Goal: Browse casually

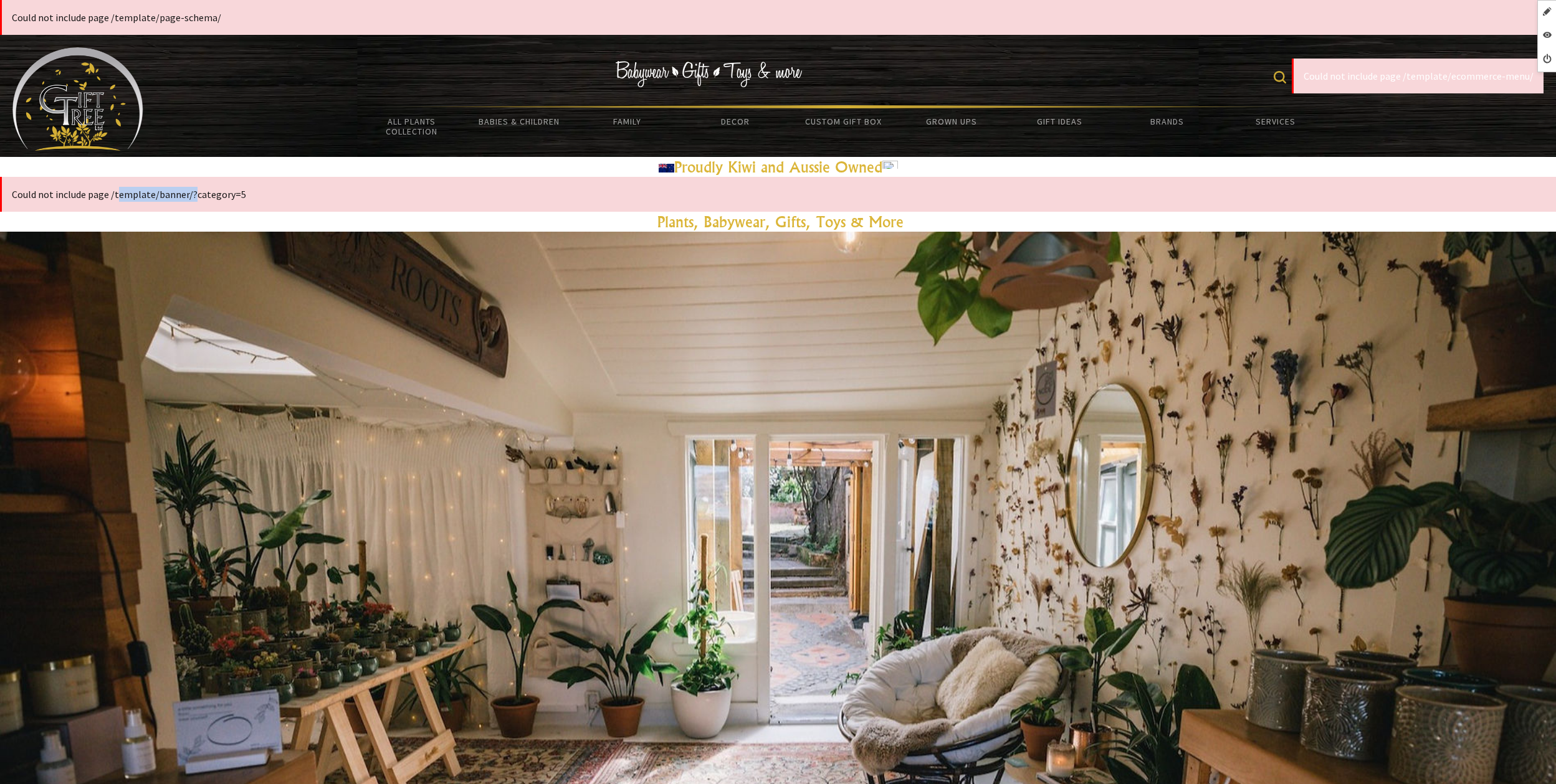
drag, startPoint x: 112, startPoint y: 194, endPoint x: 188, endPoint y: 197, distance: 76.1
click at [188, 197] on div "Could not include page /template/banner/?category=5" at bounding box center [778, 194] width 1556 height 35
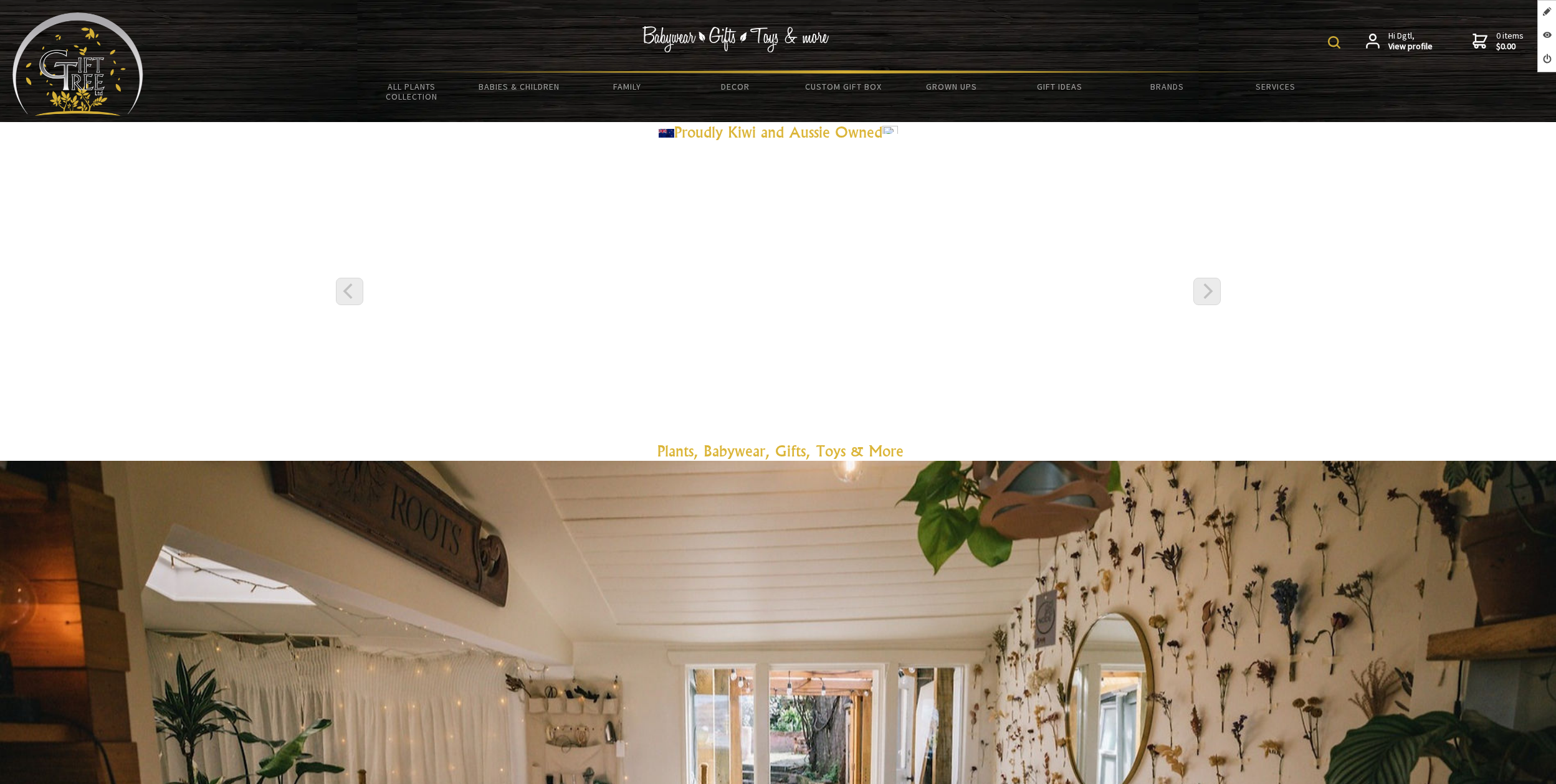
click at [536, 310] on div at bounding box center [778, 291] width 897 height 299
click at [342, 291] on div at bounding box center [778, 291] width 897 height 299
click at [347, 291] on div at bounding box center [778, 291] width 897 height 299
click at [1204, 289] on div at bounding box center [778, 291] width 897 height 299
click at [1523, 14] on link "Edit Page" at bounding box center [1494, 12] width 124 height 24
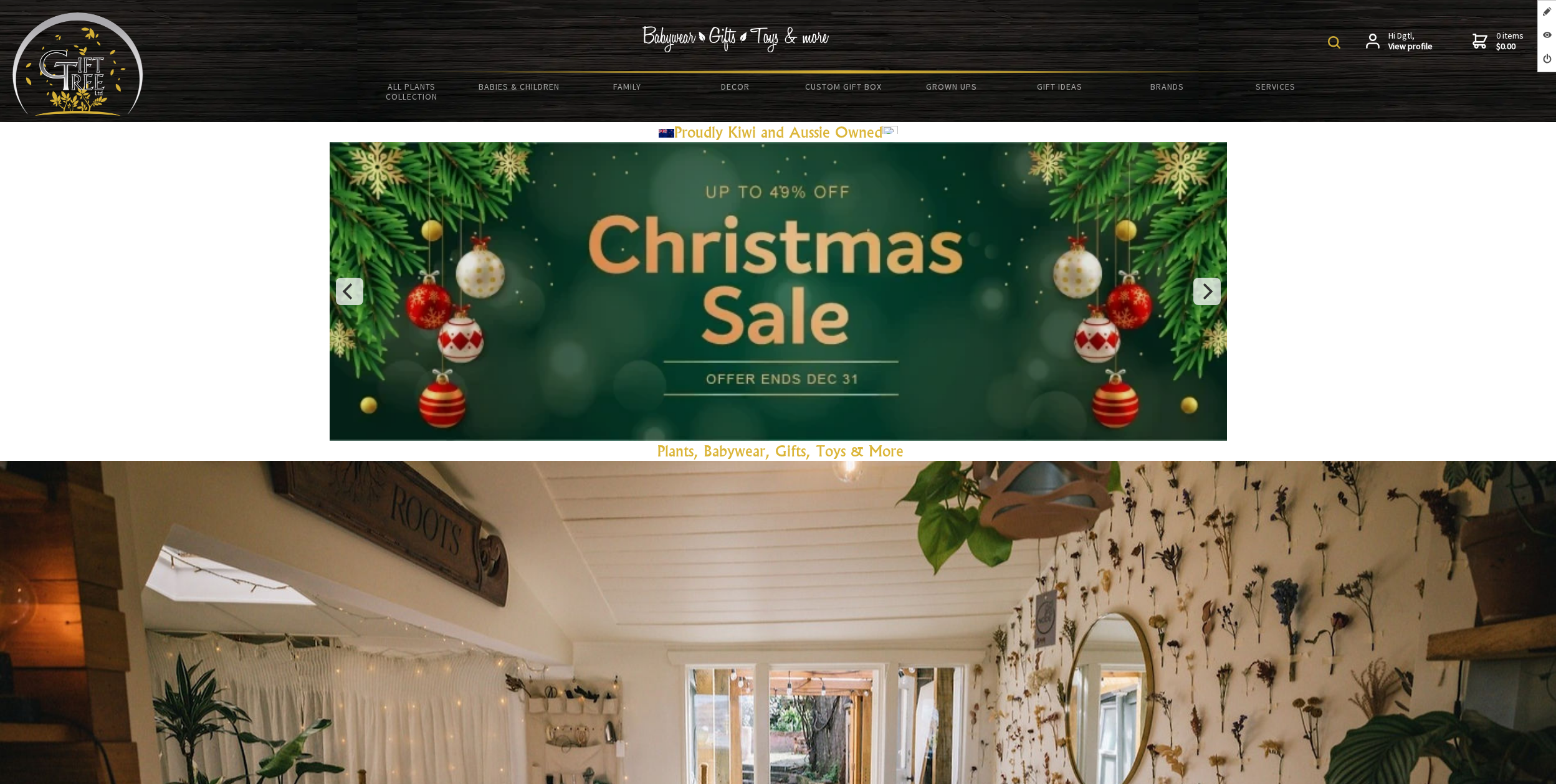
click at [893, 131] on img at bounding box center [890, 127] width 16 height 12
click at [813, 136] on link "Proudly Kiwi and Aussie Owned" at bounding box center [779, 131] width 239 height 19
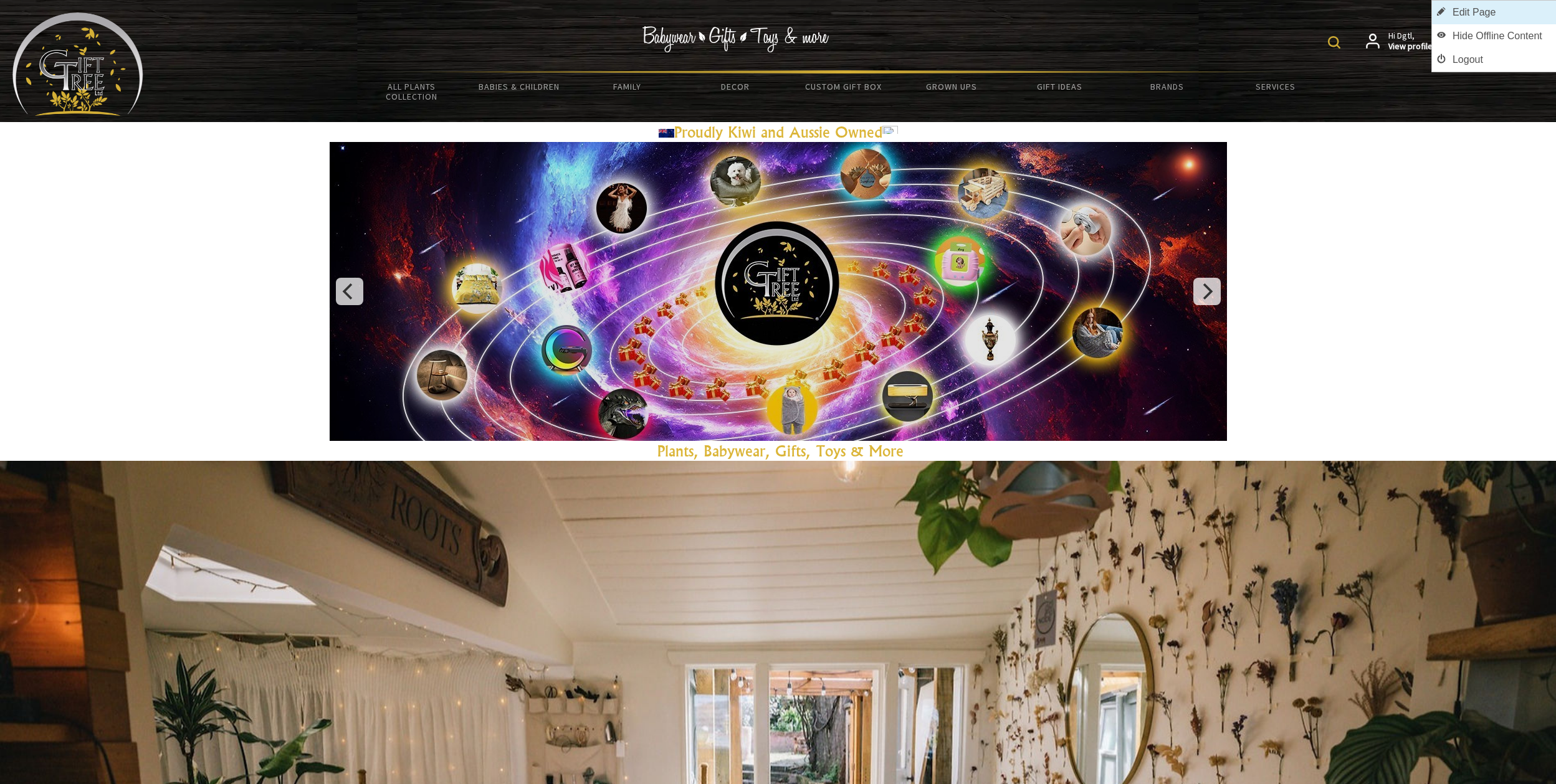
click at [1535, 14] on link "Edit Page" at bounding box center [1494, 12] width 124 height 24
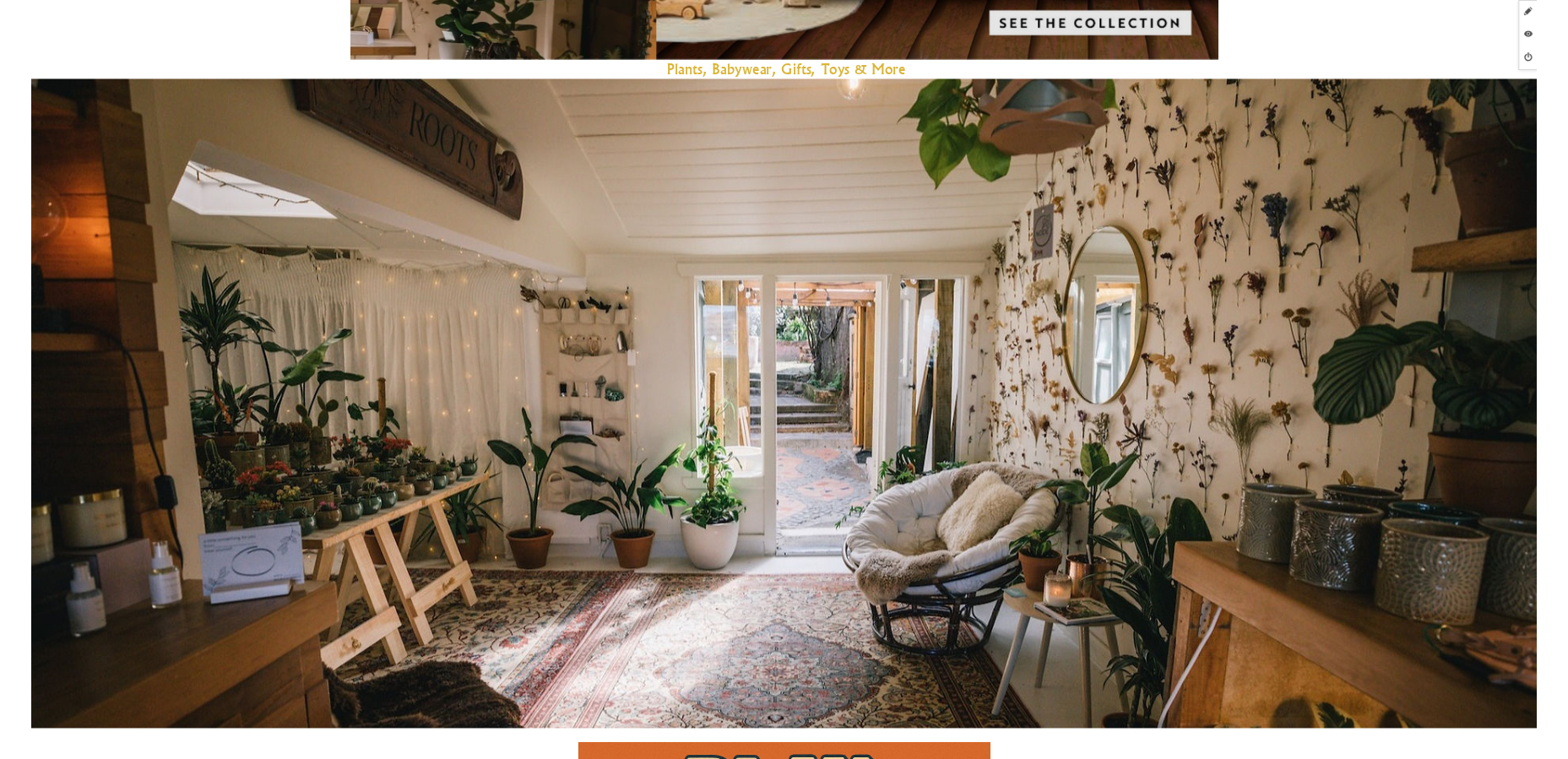
scroll to position [1067, 0]
